Goal: Task Accomplishment & Management: Manage account settings

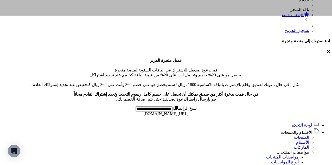
scroll to position [22, -11]
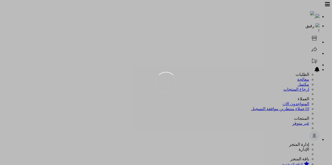
scroll to position [150, 0]
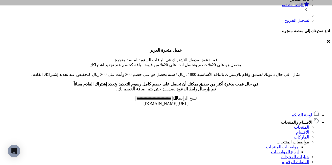
scroll to position [166, 0]
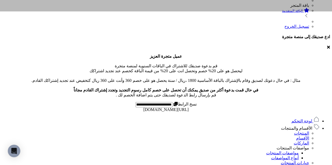
scroll to position [171, 0]
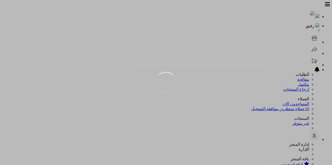
scroll to position [171, 0]
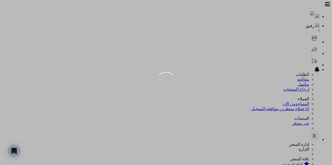
scroll to position [171, 0]
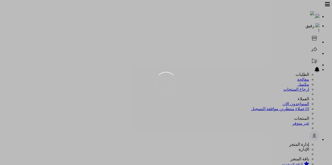
scroll to position [171, 0]
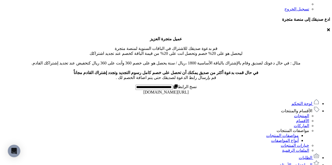
scroll to position [0, 0]
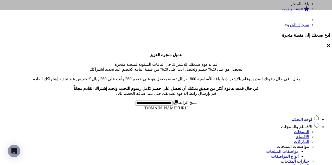
scroll to position [150, 0]
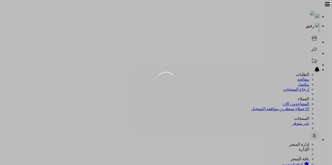
scroll to position [150, 0]
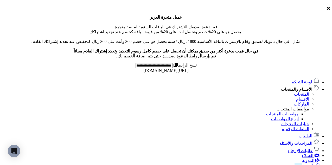
scroll to position [192, 0]
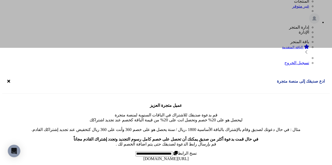
scroll to position [168, 0]
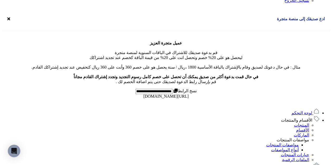
scroll to position [188, 0]
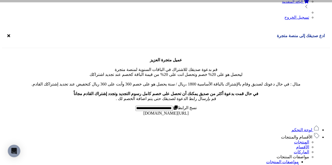
scroll to position [166, 0]
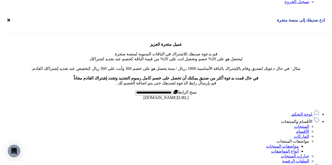
scroll to position [179, 0]
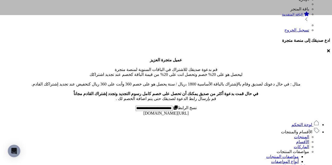
scroll to position [176, 0]
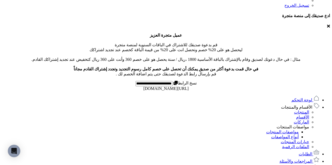
scroll to position [180, 0]
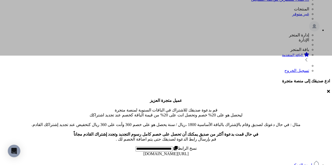
scroll to position [0, 0]
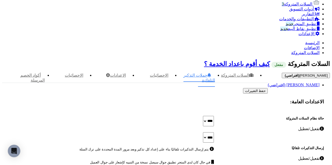
scroll to position [325, 0]
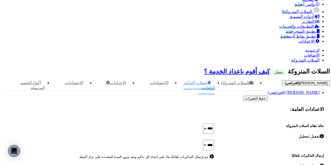
scroll to position [381, 0]
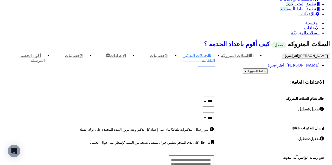
type textarea "**********"
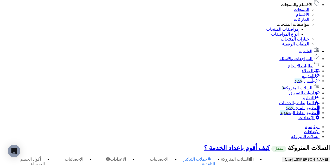
scroll to position [224, 0]
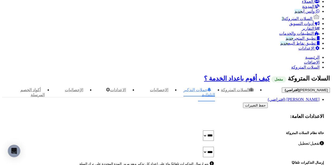
scroll to position [364, 0]
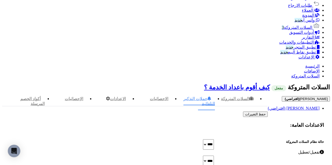
scroll to position [380, 0]
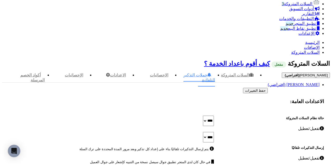
drag, startPoint x: 147, startPoint y: 78, endPoint x: 199, endPoint y: 50, distance: 59.1
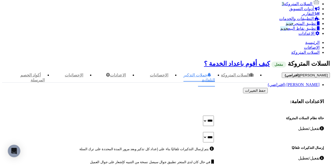
type textarea "**********"
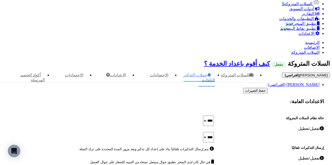
type textarea "********"
type textarea "*"
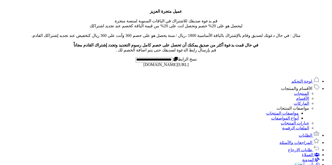
scroll to position [284, 0]
